Goal: Information Seeking & Learning: Find specific fact

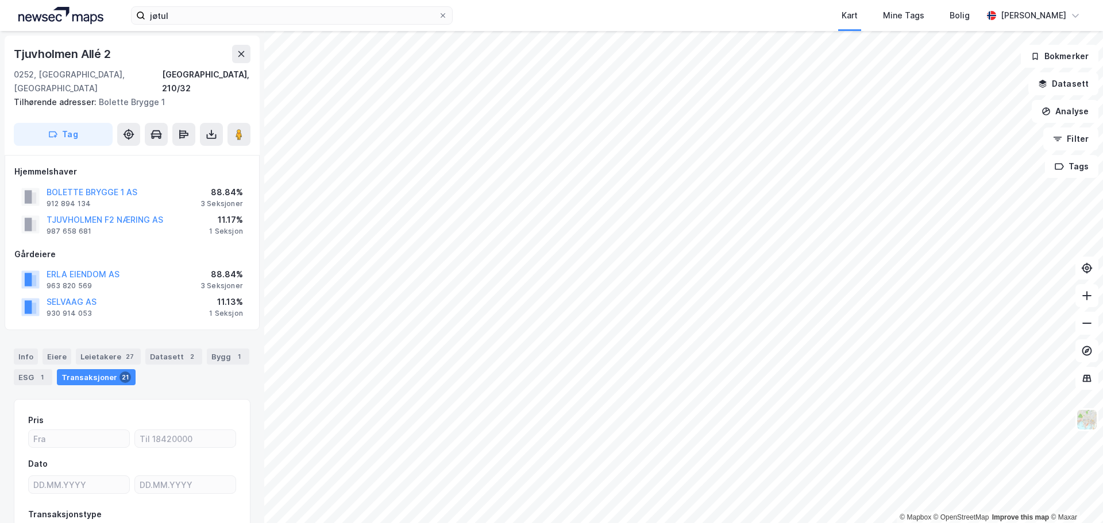
scroll to position [1, 0]
click at [144, 265] on div "ERLA EIENDOM AS 963 820 569 88.84% 3 Seksjoner" at bounding box center [132, 279] width 236 height 28
click at [55, 348] on div "Eiere" at bounding box center [57, 356] width 29 height 16
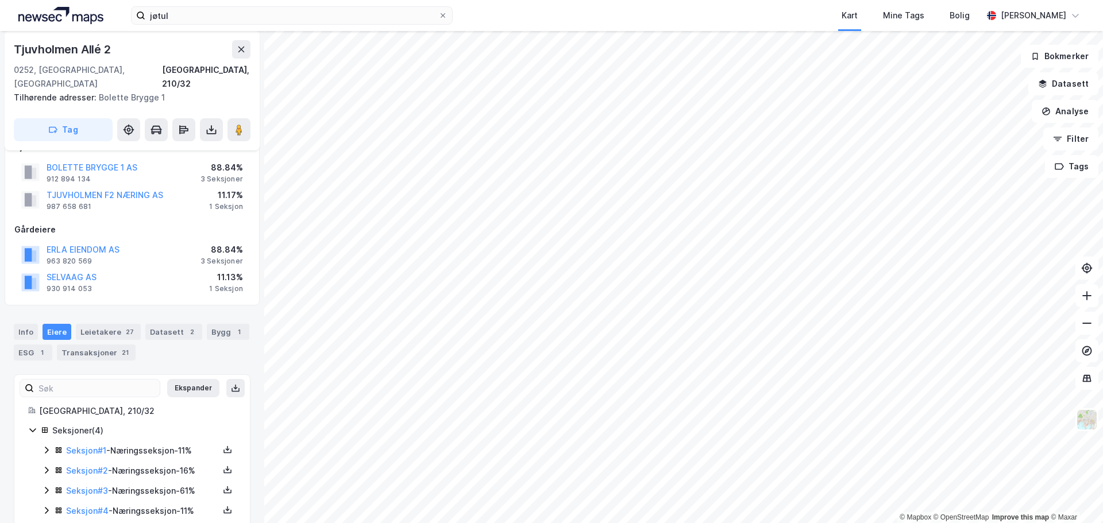
scroll to position [34, 0]
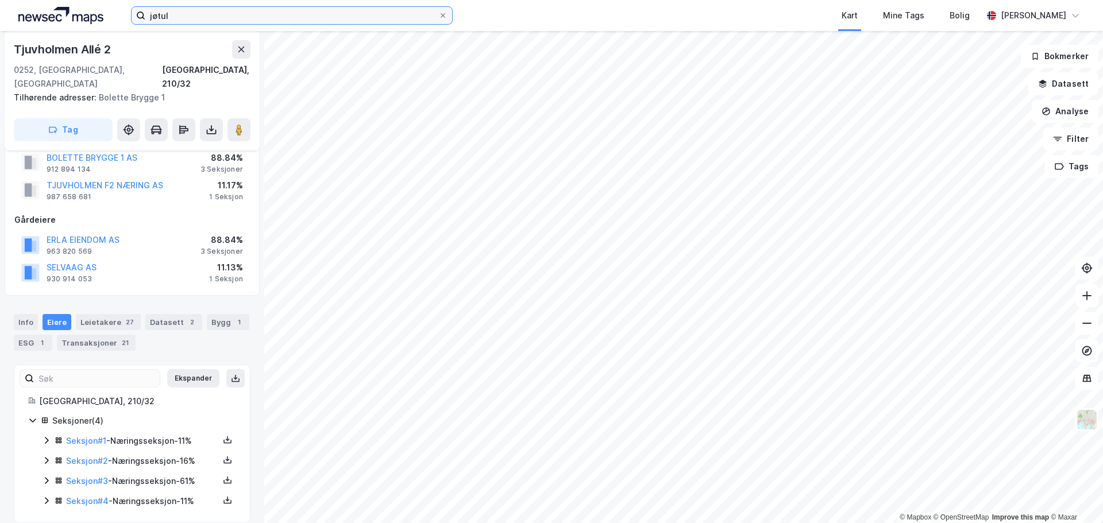
click at [195, 20] on input "jøtul" at bounding box center [291, 15] width 293 height 17
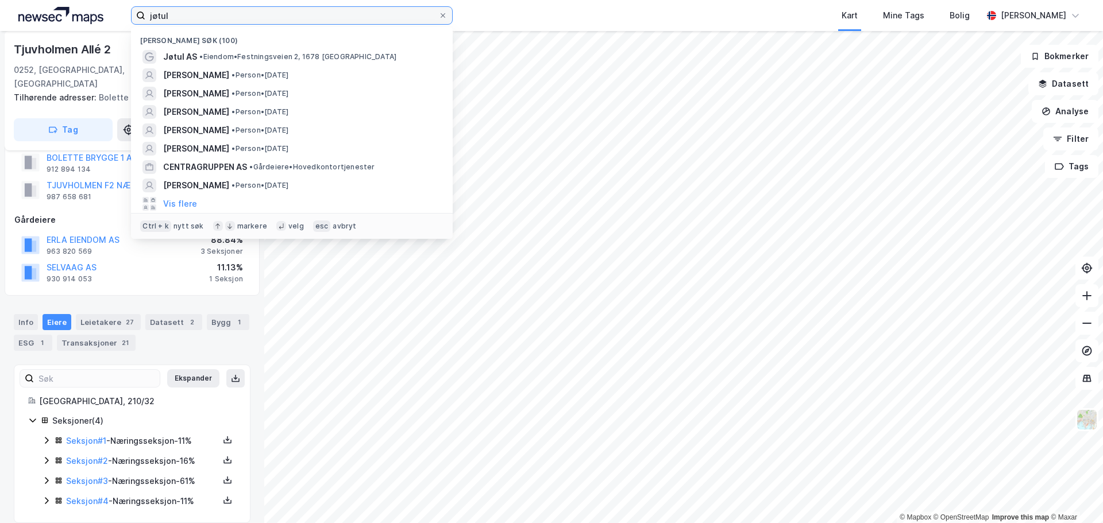
click at [193, 17] on input "jøtul" at bounding box center [291, 15] width 293 height 17
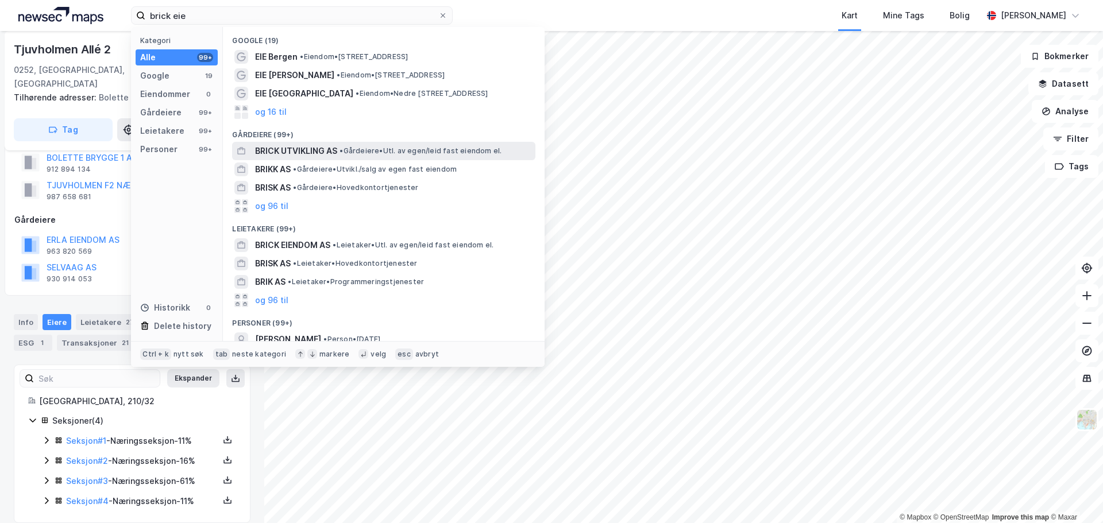
click at [377, 149] on span "• Gårdeiere • Utl. av egen/leid fast eiendom el." at bounding box center [421, 151] width 162 height 9
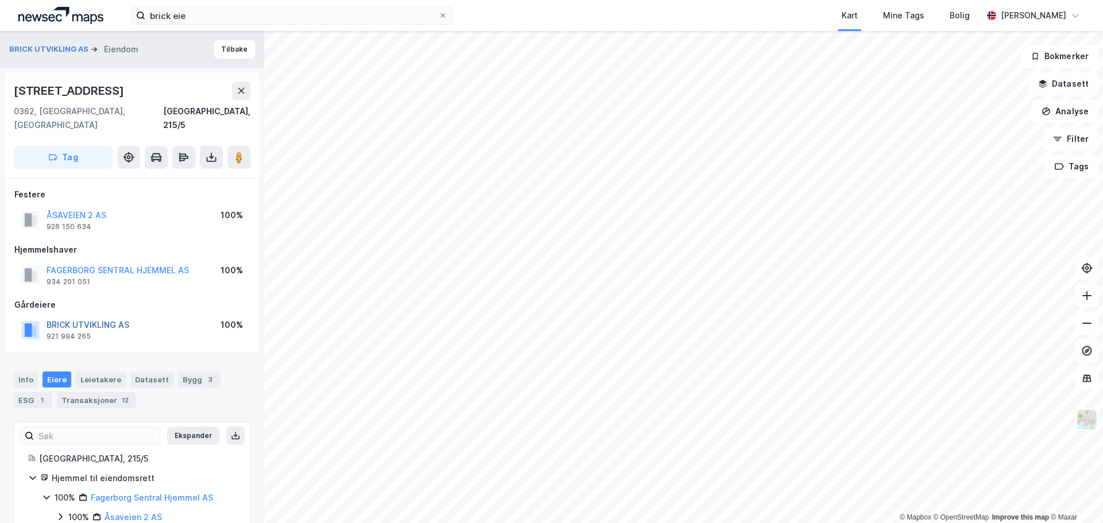
click at [0, 0] on button "BRICK UTVIKLING AS" at bounding box center [0, 0] width 0 height 0
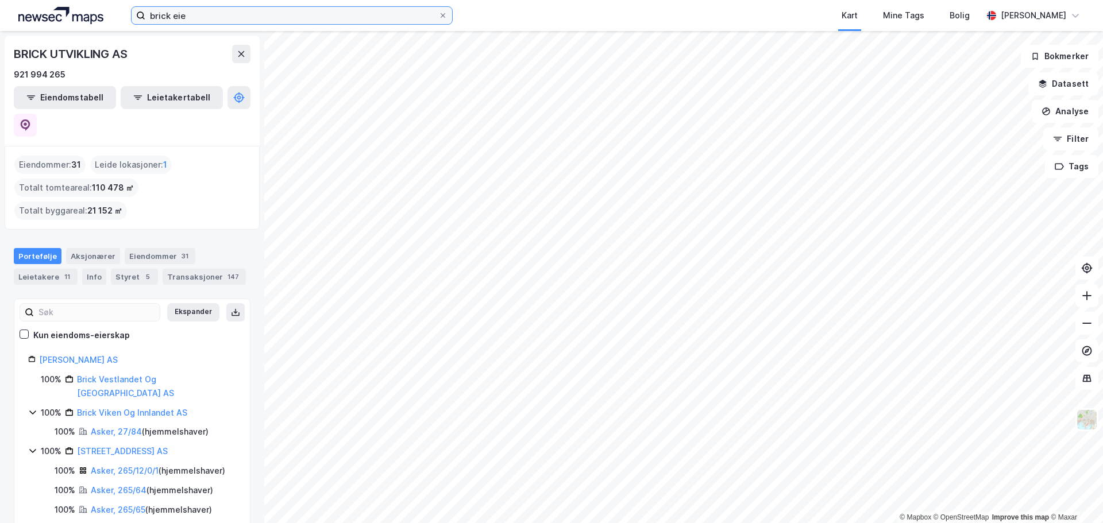
click at [224, 13] on input "brick eie" at bounding box center [291, 15] width 293 height 17
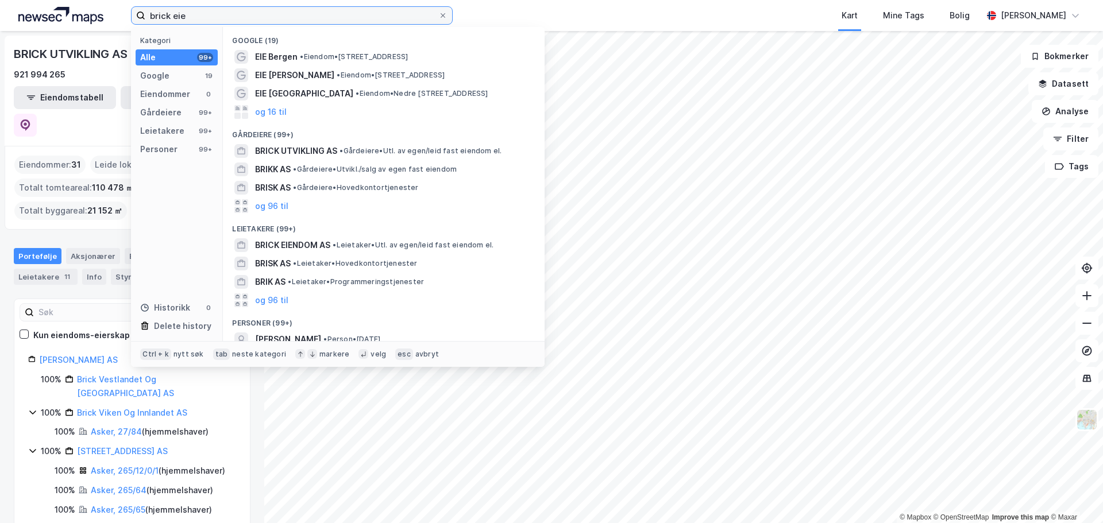
click at [224, 13] on input "brick eie" at bounding box center [291, 15] width 293 height 17
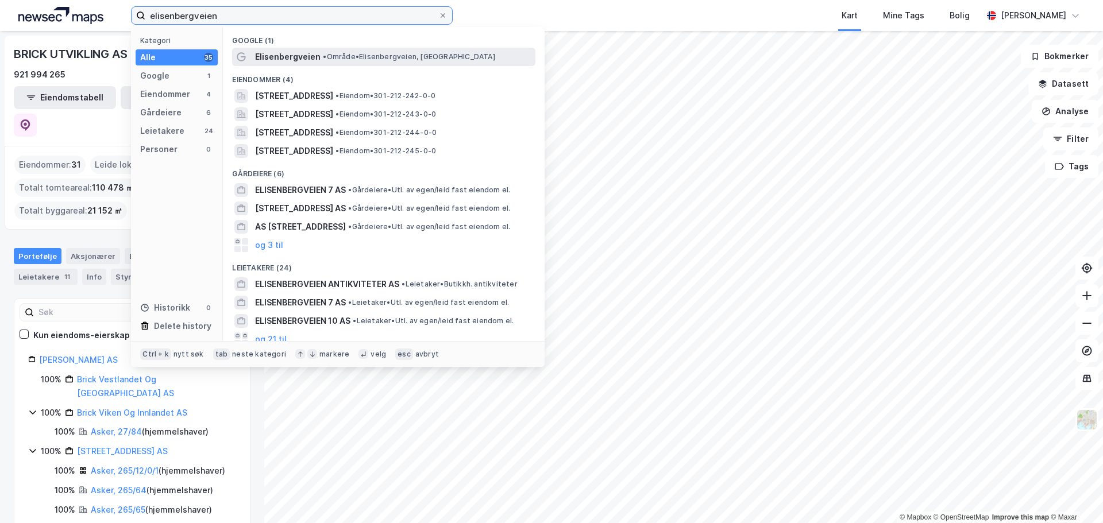
type input "elisenbergveien"
click at [363, 60] on span "• Område • [GEOGRAPHIC_DATA], [GEOGRAPHIC_DATA]" at bounding box center [409, 56] width 172 height 9
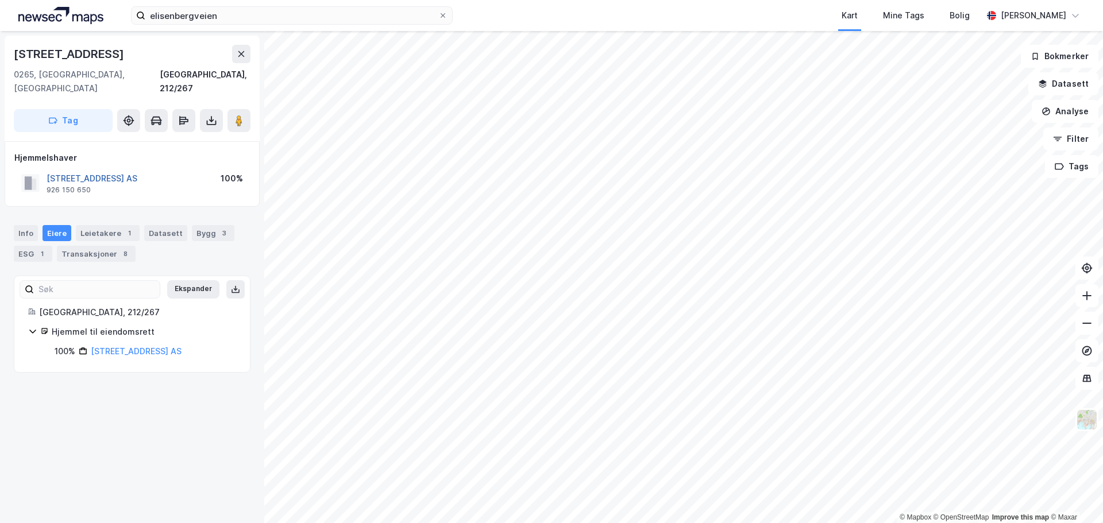
drag, startPoint x: 130, startPoint y: 164, endPoint x: 103, endPoint y: 164, distance: 26.4
click at [0, 0] on button "[STREET_ADDRESS] AS" at bounding box center [0, 0] width 0 height 0
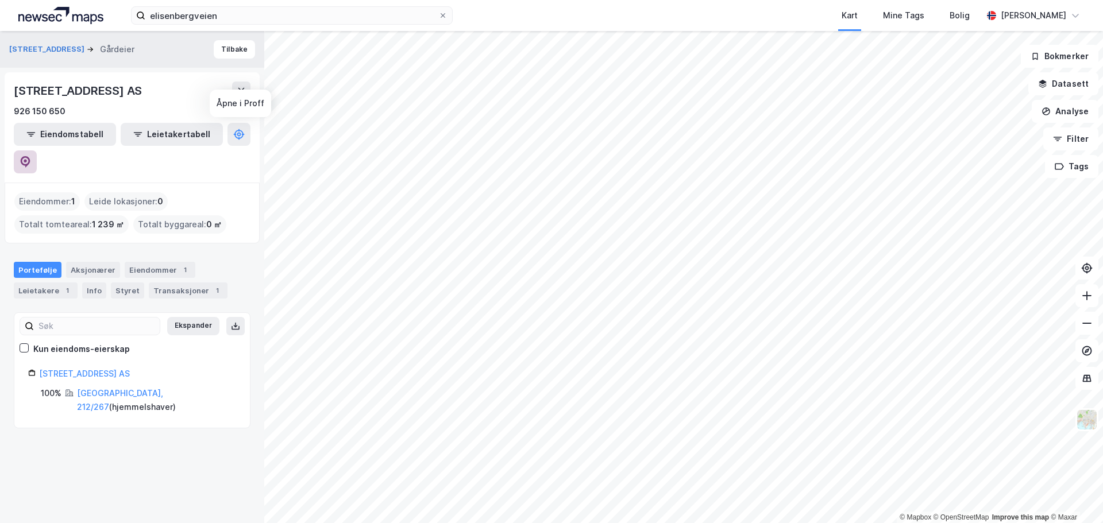
click at [37, 151] on button at bounding box center [25, 162] width 23 height 23
